Goal: Transaction & Acquisition: Purchase product/service

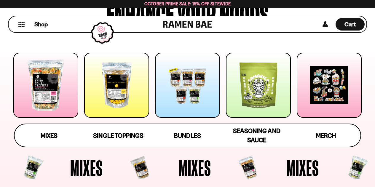
scroll to position [89, 0]
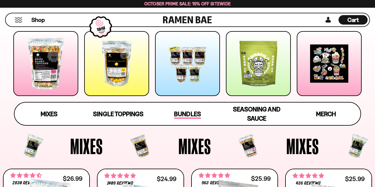
click at [190, 112] on span "Bundles" at bounding box center [187, 114] width 27 height 8
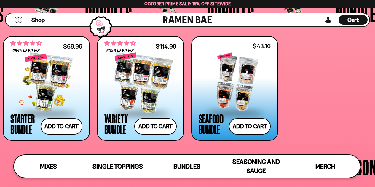
scroll to position [1059, 0]
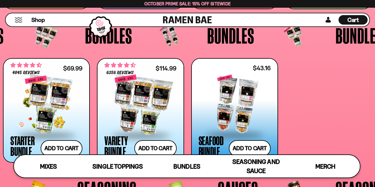
click at [37, 99] on div at bounding box center [46, 104] width 72 height 59
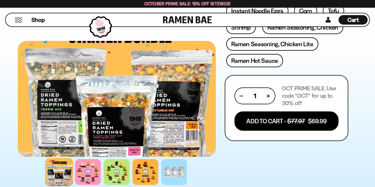
scroll to position [297, 0]
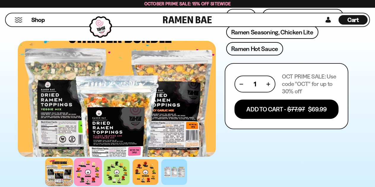
click at [89, 179] on div at bounding box center [88, 172] width 28 height 28
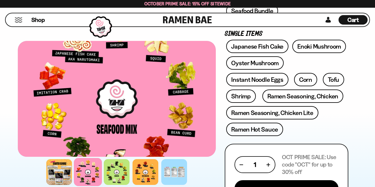
scroll to position [208, 0]
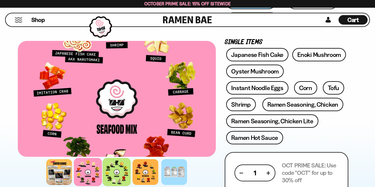
click at [120, 166] on div at bounding box center [117, 172] width 28 height 28
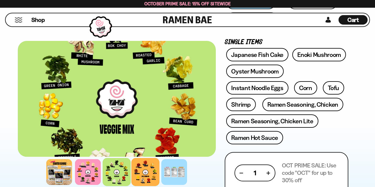
click at [149, 171] on div at bounding box center [146, 172] width 28 height 28
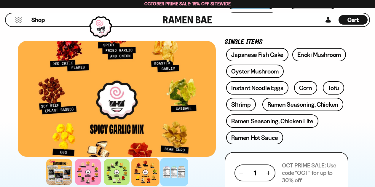
click at [167, 174] on div at bounding box center [175, 172] width 28 height 28
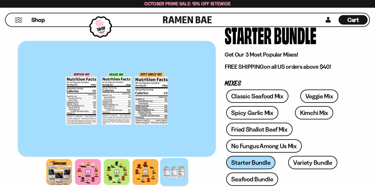
scroll to position [59, 0]
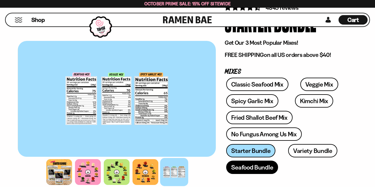
click at [252, 170] on link "Seafood Bundle" at bounding box center [252, 167] width 52 height 13
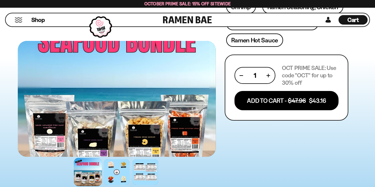
scroll to position [237, 0]
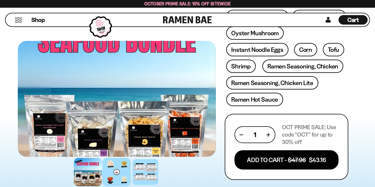
click at [120, 171] on div at bounding box center [117, 172] width 28 height 28
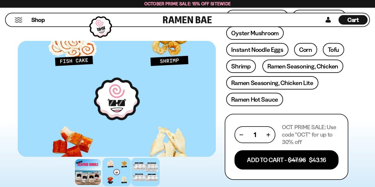
click at [147, 181] on div at bounding box center [146, 172] width 28 height 28
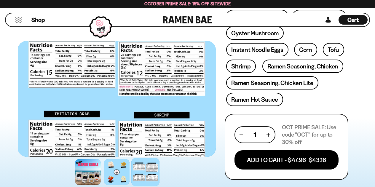
scroll to position [297, 0]
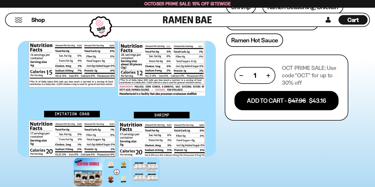
click at [82, 169] on div at bounding box center [88, 172] width 28 height 28
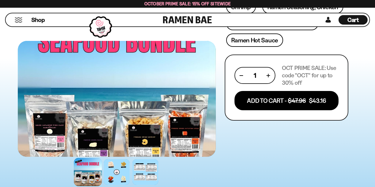
click at [118, 145] on div at bounding box center [117, 99] width 198 height 116
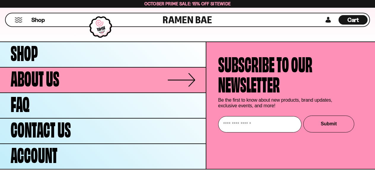
scroll to position [2295, 0]
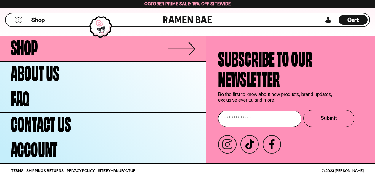
click at [188, 48] on link "Shop" at bounding box center [103, 48] width 206 height 25
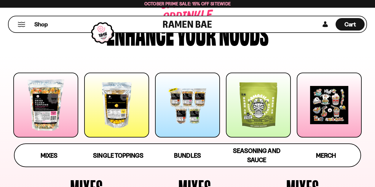
scroll to position [59, 0]
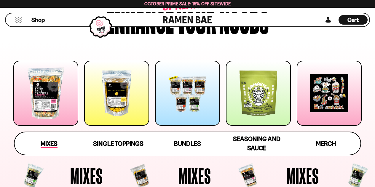
click at [48, 141] on span "Mixes" at bounding box center [49, 144] width 17 height 8
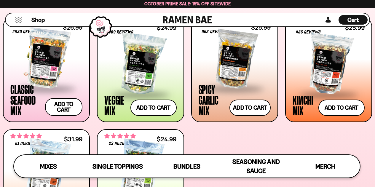
scroll to position [222, 0]
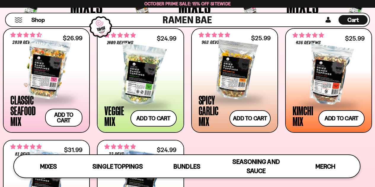
click at [41, 74] on div at bounding box center [46, 68] width 72 height 59
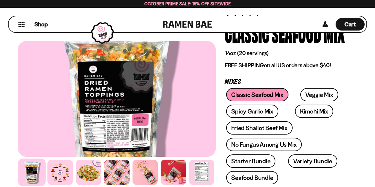
scroll to position [59, 0]
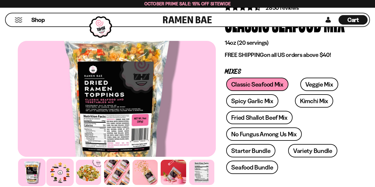
click at [64, 179] on div at bounding box center [61, 173] width 28 height 28
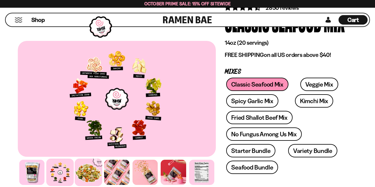
click at [93, 171] on div at bounding box center [89, 173] width 28 height 28
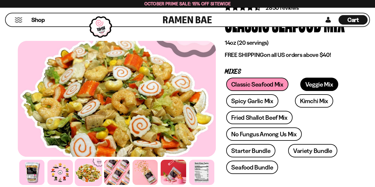
click at [317, 89] on link "Veggie Mix" at bounding box center [320, 84] width 38 height 13
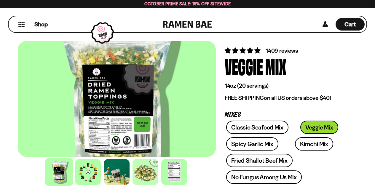
scroll to position [89, 0]
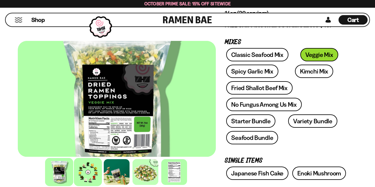
click at [85, 170] on div at bounding box center [88, 172] width 28 height 28
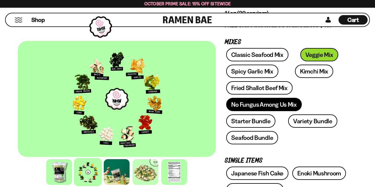
click at [274, 105] on link "No Fungus Among Us Mix" at bounding box center [263, 104] width 75 height 13
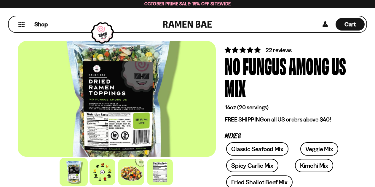
scroll to position [59, 0]
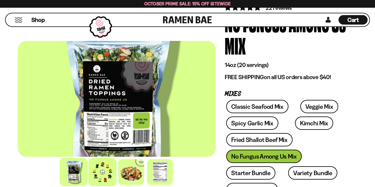
click at [100, 175] on div at bounding box center [102, 172] width 28 height 28
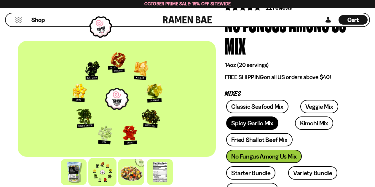
click at [237, 125] on link "Spicy Garlic Mix" at bounding box center [252, 123] width 52 height 13
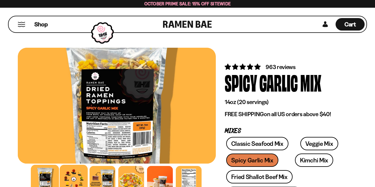
click at [72, 172] on div at bounding box center [74, 179] width 28 height 28
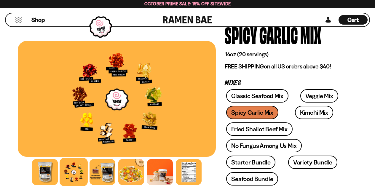
scroll to position [59, 0]
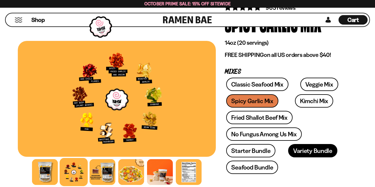
click at [301, 152] on link "Variety Bundle" at bounding box center [312, 150] width 49 height 13
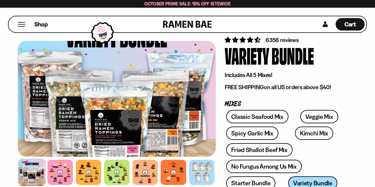
scroll to position [59, 0]
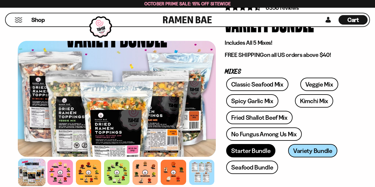
click at [250, 151] on link "Starter Bundle" at bounding box center [250, 150] width 49 height 13
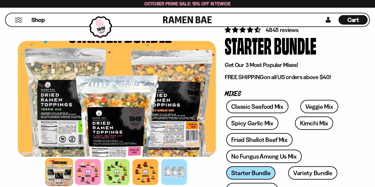
scroll to position [59, 0]
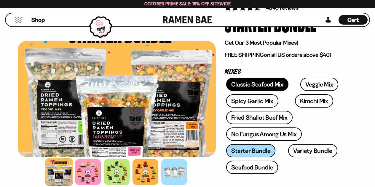
click at [273, 82] on link "Classic Seafood Mix" at bounding box center [257, 84] width 62 height 13
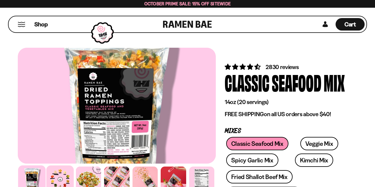
click at [63, 171] on div at bounding box center [61, 180] width 28 height 28
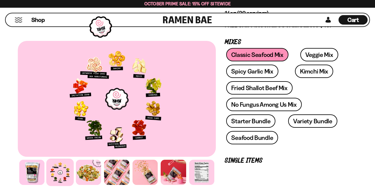
scroll to position [178, 0]
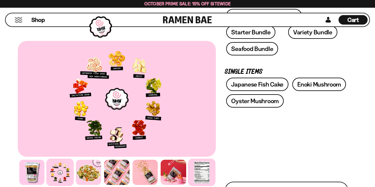
click at [205, 179] on div at bounding box center [202, 173] width 28 height 28
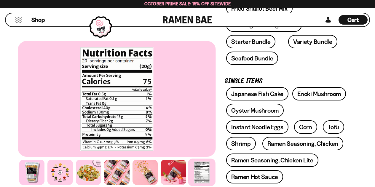
scroll to position [148, 0]
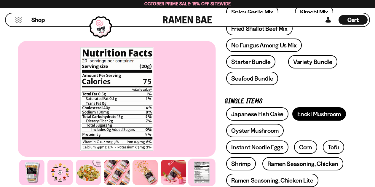
click at [332, 116] on link "Enoki Mushroom" at bounding box center [320, 113] width 54 height 13
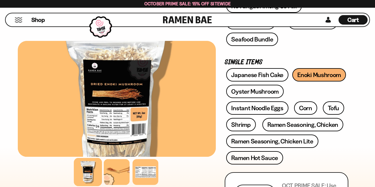
scroll to position [208, 0]
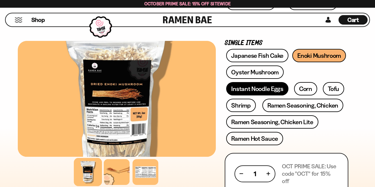
click at [264, 91] on link "Instant Noodle Eggs" at bounding box center [257, 88] width 62 height 13
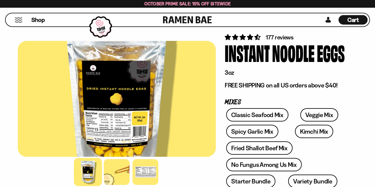
scroll to position [119, 0]
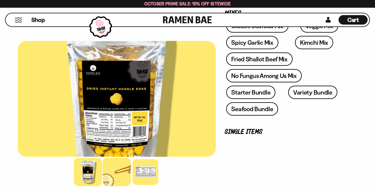
click at [129, 166] on div at bounding box center [117, 172] width 28 height 28
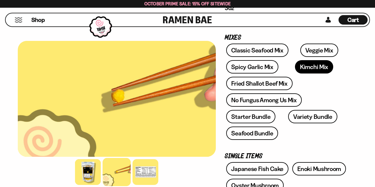
scroll to position [59, 0]
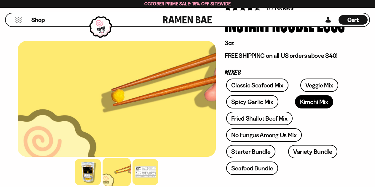
click at [295, 105] on link "Kimchi Mix" at bounding box center [314, 101] width 38 height 13
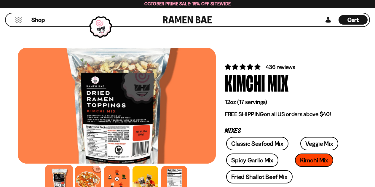
scroll to position [89, 0]
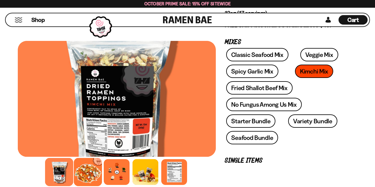
click at [88, 174] on div at bounding box center [88, 172] width 28 height 28
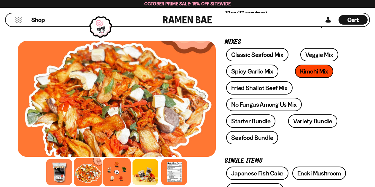
click at [121, 170] on div at bounding box center [117, 172] width 28 height 28
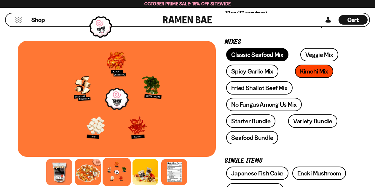
click at [268, 57] on link "Classic Seafood Mix" at bounding box center [257, 54] width 62 height 13
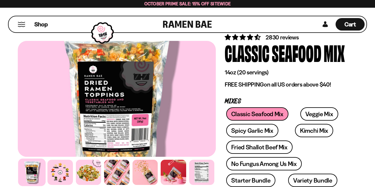
scroll to position [59, 0]
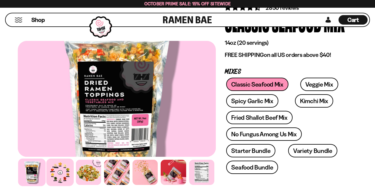
click at [49, 173] on div at bounding box center [61, 173] width 28 height 28
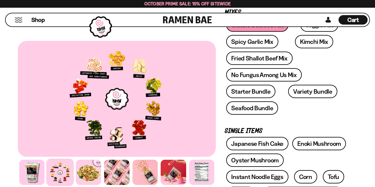
scroll to position [89, 0]
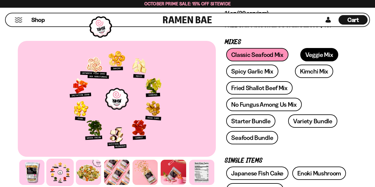
click at [311, 55] on link "Veggie Mix" at bounding box center [320, 54] width 38 height 13
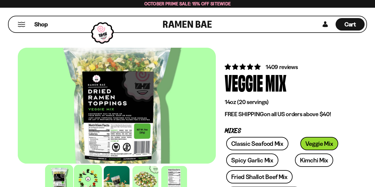
click at [93, 172] on div at bounding box center [88, 179] width 28 height 28
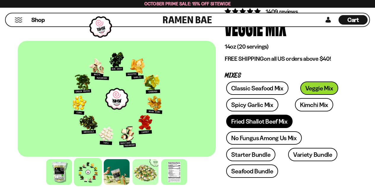
scroll to position [59, 0]
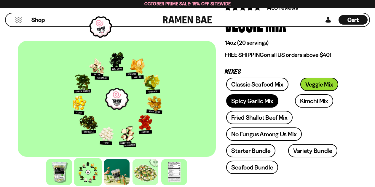
click at [259, 101] on link "Spicy Garlic Mix" at bounding box center [252, 100] width 52 height 13
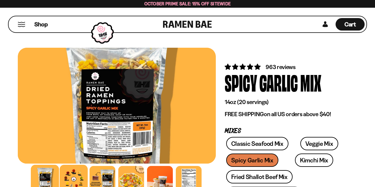
click at [76, 171] on div at bounding box center [74, 179] width 28 height 28
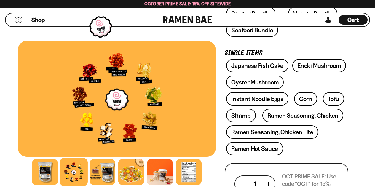
scroll to position [208, 0]
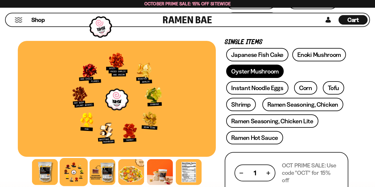
click at [262, 77] on link "Oyster Mushroom" at bounding box center [255, 71] width 58 height 13
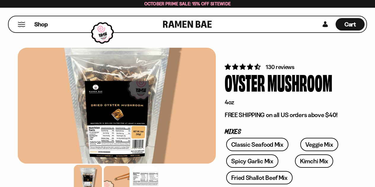
scroll to position [59, 0]
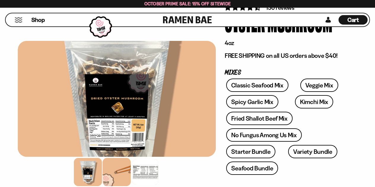
click at [117, 170] on div at bounding box center [117, 172] width 28 height 28
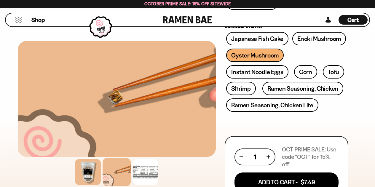
scroll to position [178, 0]
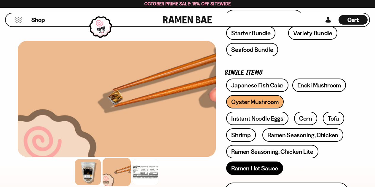
click at [263, 171] on link "Ramen Hot Sauce" at bounding box center [254, 168] width 57 height 13
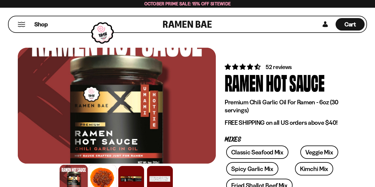
click at [112, 181] on div at bounding box center [102, 179] width 28 height 28
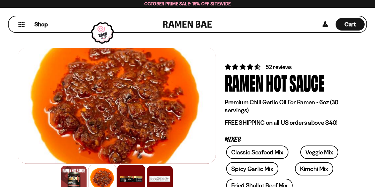
click at [139, 176] on div at bounding box center [131, 179] width 28 height 28
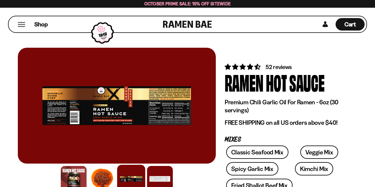
scroll to position [89, 0]
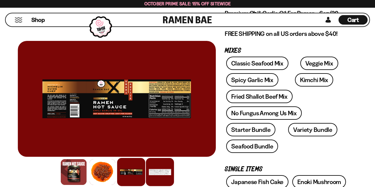
click at [165, 176] on div at bounding box center [160, 172] width 28 height 28
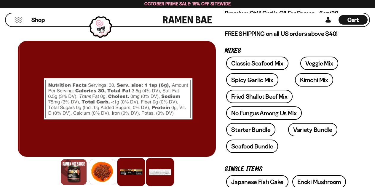
click at [139, 173] on div at bounding box center [131, 172] width 28 height 28
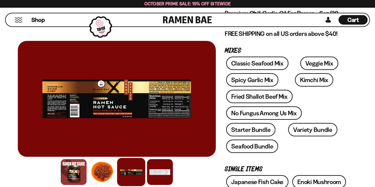
click at [55, 102] on div at bounding box center [117, 99] width 198 height 116
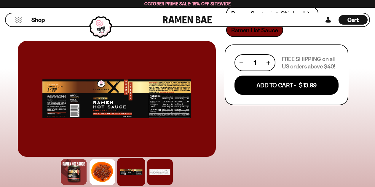
scroll to position [208, 0]
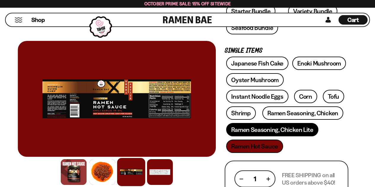
click at [274, 129] on link "Ramen Seasoning, Chicken Lite" at bounding box center [272, 129] width 92 height 13
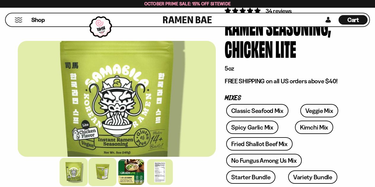
scroll to position [59, 0]
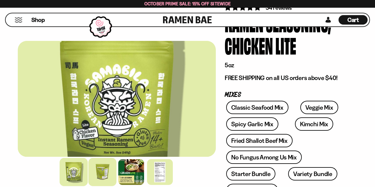
click at [105, 166] on div at bounding box center [102, 172] width 28 height 28
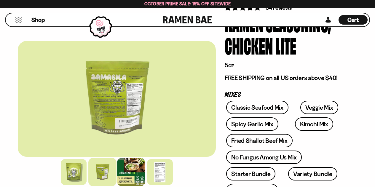
click at [142, 168] on div at bounding box center [131, 172] width 28 height 28
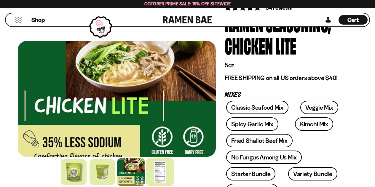
click at [162, 177] on div at bounding box center [160, 172] width 28 height 28
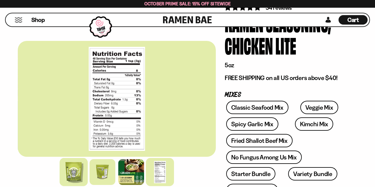
click at [79, 165] on div at bounding box center [74, 172] width 28 height 28
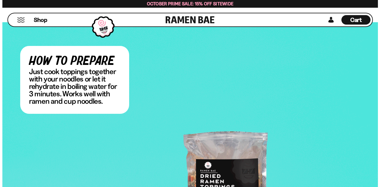
scroll to position [1157, 0]
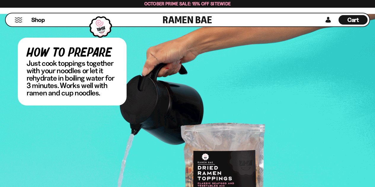
click at [16, 19] on button "Mobile Menu Trigger" at bounding box center [19, 20] width 8 height 5
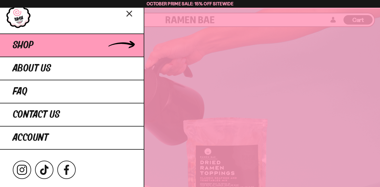
click at [22, 50] on span "Shop" at bounding box center [23, 45] width 21 height 11
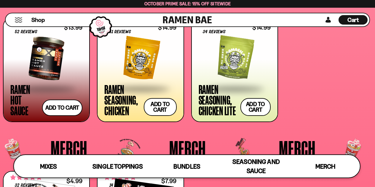
scroll to position [1246, 0]
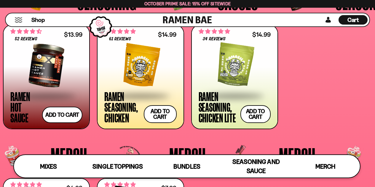
click at [244, 68] on div at bounding box center [235, 65] width 72 height 59
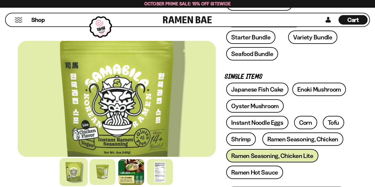
scroll to position [208, 0]
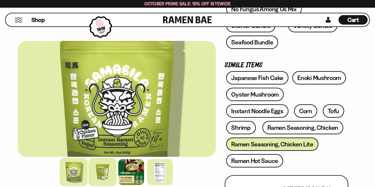
click at [98, 170] on div at bounding box center [102, 172] width 28 height 28
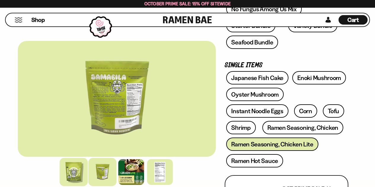
click at [84, 176] on div at bounding box center [74, 172] width 28 height 28
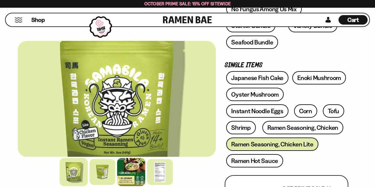
click at [135, 172] on div at bounding box center [131, 172] width 28 height 28
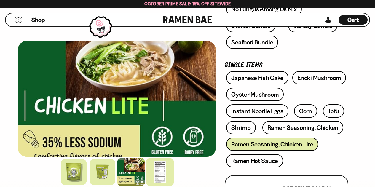
click at [161, 174] on div at bounding box center [160, 172] width 28 height 28
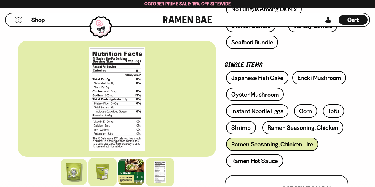
click at [108, 177] on div at bounding box center [102, 172] width 28 height 28
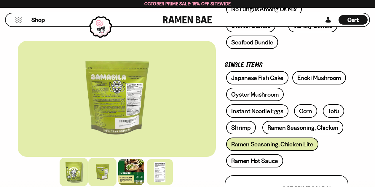
click at [73, 170] on div at bounding box center [74, 172] width 28 height 28
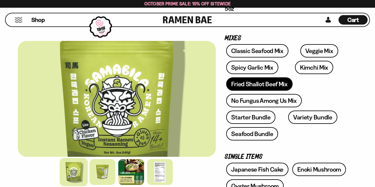
scroll to position [89, 0]
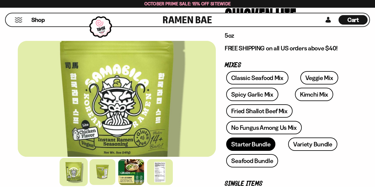
click at [241, 143] on link "Starter Bundle" at bounding box center [250, 144] width 49 height 13
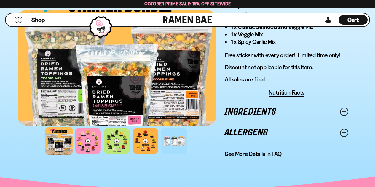
scroll to position [475, 0]
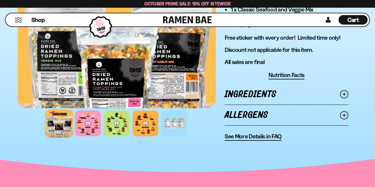
click at [344, 96] on line at bounding box center [344, 94] width 3 height 3
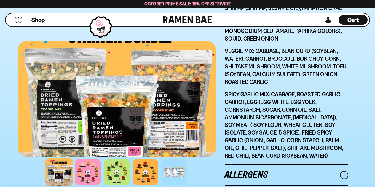
scroll to position [712, 0]
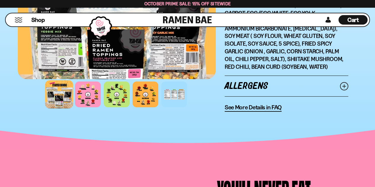
click at [347, 82] on icon at bounding box center [344, 86] width 8 height 8
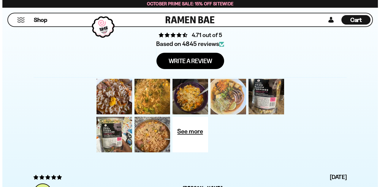
scroll to position [1924, 0]
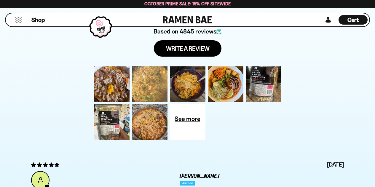
click at [152, 89] on div at bounding box center [150, 84] width 38 height 38
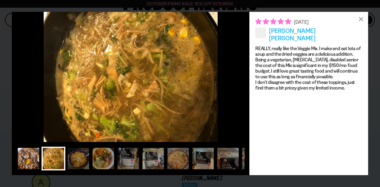
click at [25, 159] on div at bounding box center [29, 159] width 24 height 24
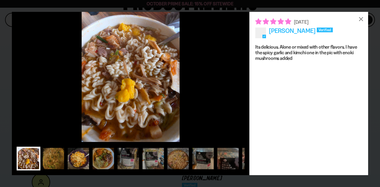
click at [84, 155] on div at bounding box center [78, 159] width 24 height 24
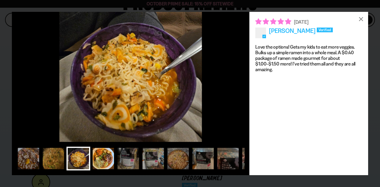
click at [101, 157] on div at bounding box center [103, 159] width 24 height 24
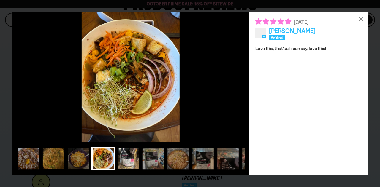
click at [137, 159] on div at bounding box center [128, 159] width 24 height 24
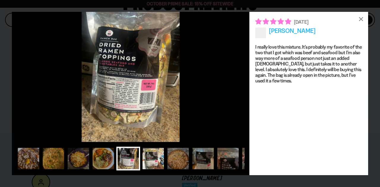
click at [158, 158] on div at bounding box center [153, 159] width 24 height 24
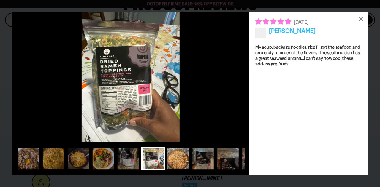
click at [182, 160] on div at bounding box center [178, 159] width 24 height 24
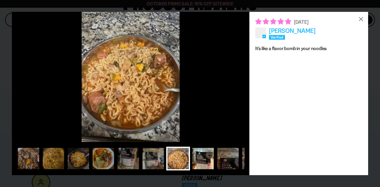
drag, startPoint x: 198, startPoint y: 160, endPoint x: 231, endPoint y: 161, distance: 32.6
click at [199, 160] on div at bounding box center [203, 159] width 24 height 24
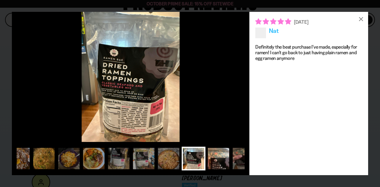
click at [223, 160] on div at bounding box center [218, 159] width 24 height 24
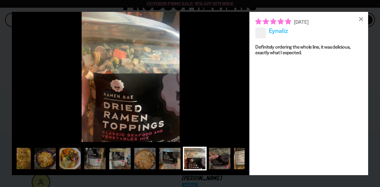
click at [239, 162] on div at bounding box center [245, 159] width 24 height 24
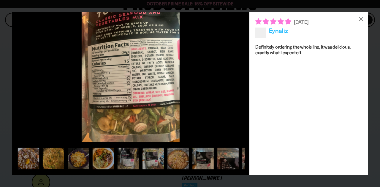
scroll to position [0, 81]
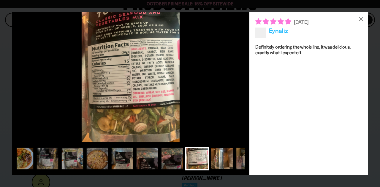
click at [219, 164] on div at bounding box center [222, 159] width 24 height 24
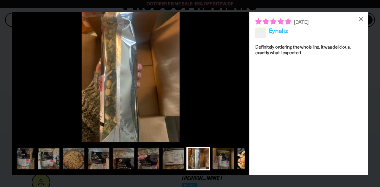
click at [240, 160] on div at bounding box center [248, 159] width 24 height 24
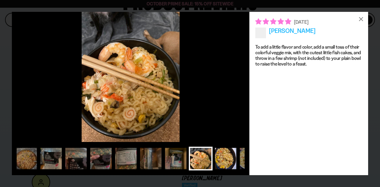
click at [223, 161] on div at bounding box center [226, 159] width 24 height 24
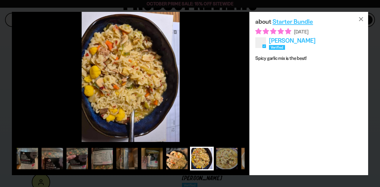
click at [184, 162] on div at bounding box center [177, 159] width 24 height 24
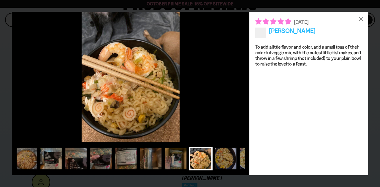
click at [205, 161] on div at bounding box center [201, 159] width 24 height 24
click at [171, 161] on div at bounding box center [176, 159] width 24 height 24
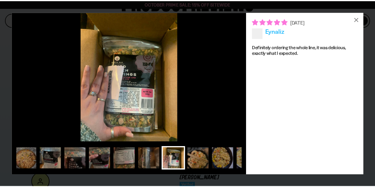
scroll to position [0, 128]
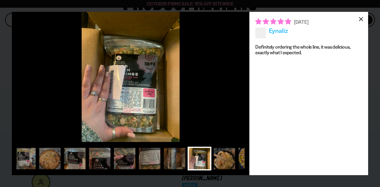
click at [363, 18] on div "×" at bounding box center [361, 19] width 14 height 14
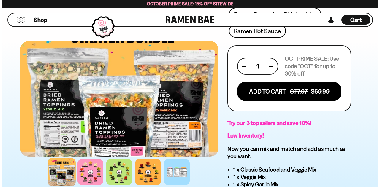
scroll to position [326, 0]
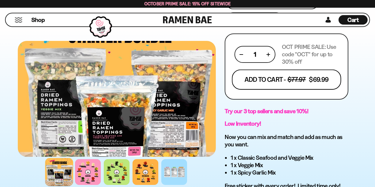
click at [292, 81] on button "Add To Cart - $77.97 $69.99" at bounding box center [286, 80] width 109 height 20
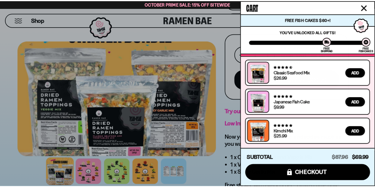
scroll to position [0, 0]
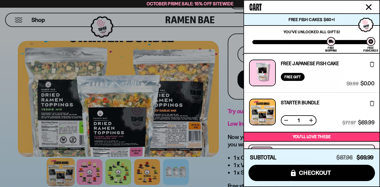
click at [35, 19] on div at bounding box center [190, 93] width 380 height 187
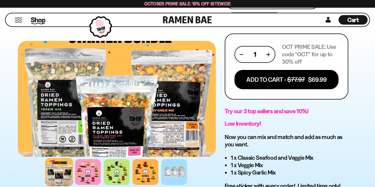
click at [39, 20] on span "Shop" at bounding box center [38, 19] width 15 height 9
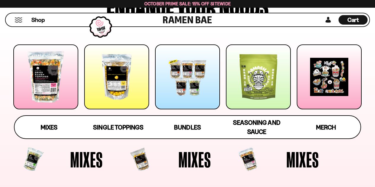
scroll to position [59, 0]
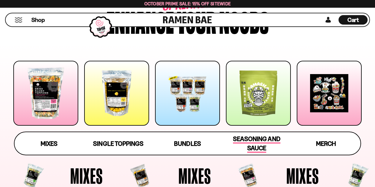
click at [253, 140] on span "Seasoning and Sauce" at bounding box center [256, 144] width 47 height 18
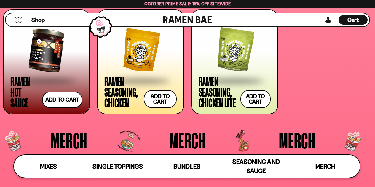
scroll to position [1272, 0]
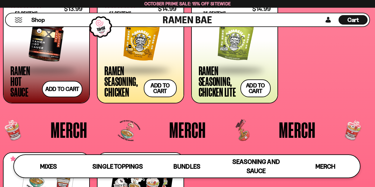
click at [48, 61] on span at bounding box center [46, 70] width 72 height 21
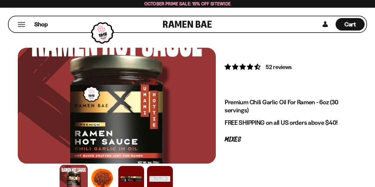
scroll to position [59, 0]
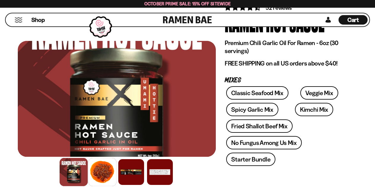
click at [101, 173] on div at bounding box center [102, 172] width 28 height 28
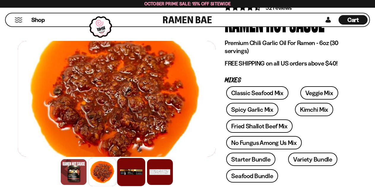
click at [127, 176] on div at bounding box center [131, 172] width 28 height 28
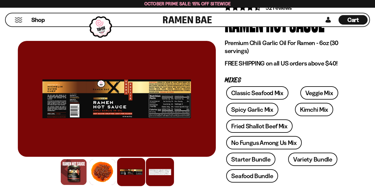
click at [166, 170] on div at bounding box center [160, 172] width 28 height 28
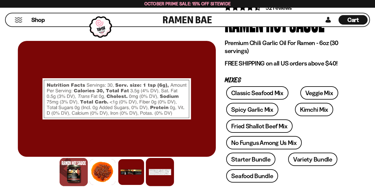
click at [71, 174] on div at bounding box center [74, 172] width 28 height 28
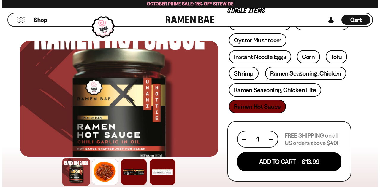
scroll to position [237, 0]
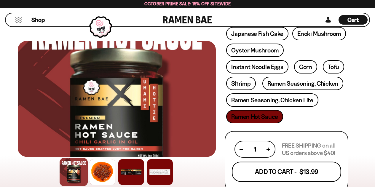
click at [287, 174] on button "Add To Cart - $13.99" at bounding box center [286, 172] width 109 height 20
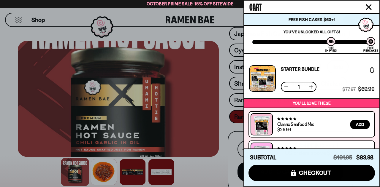
scroll to position [88, 0]
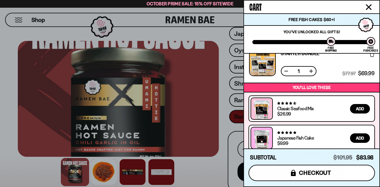
click at [313, 173] on span "checkout" at bounding box center [315, 173] width 32 height 7
